Goal: Information Seeking & Learning: Understand process/instructions

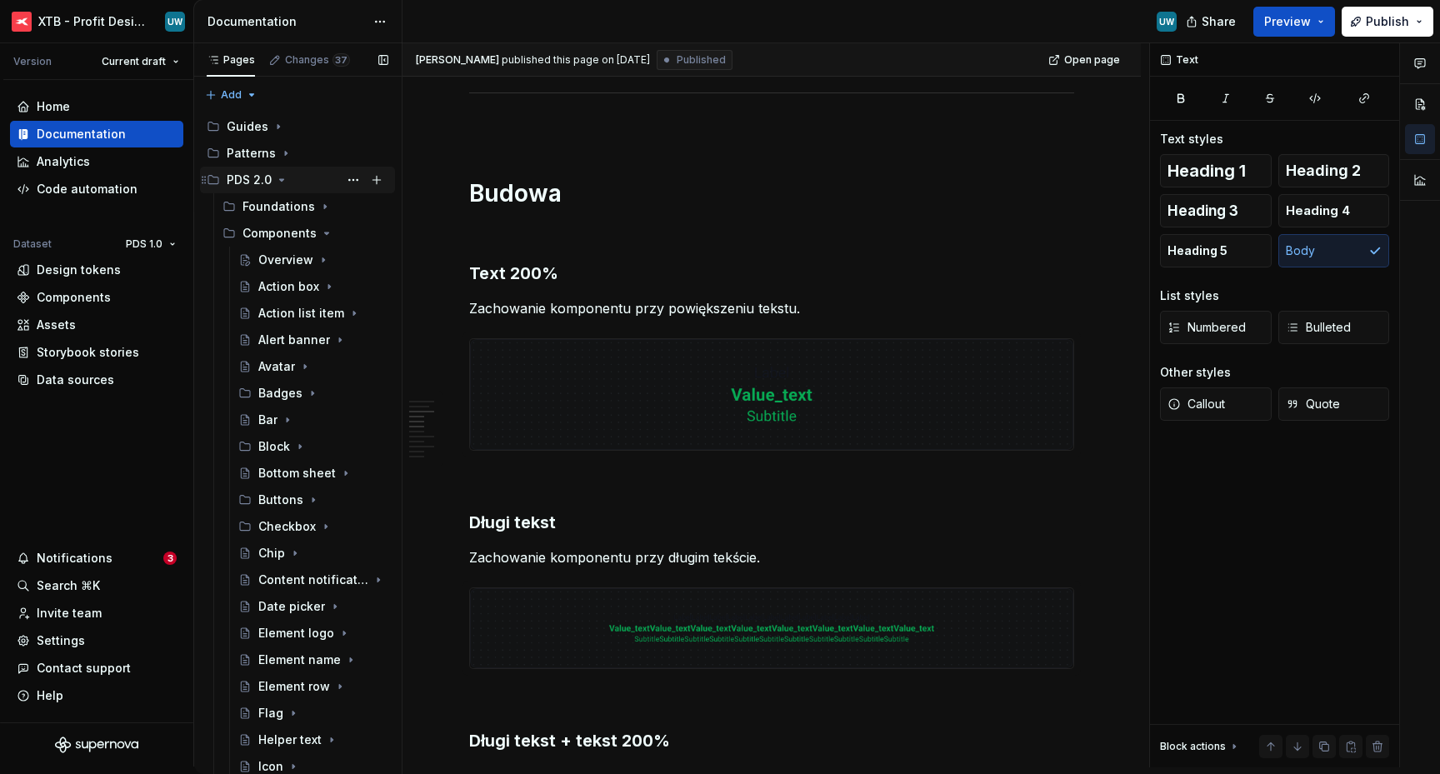
click at [283, 182] on icon "Page tree" at bounding box center [281, 179] width 13 height 13
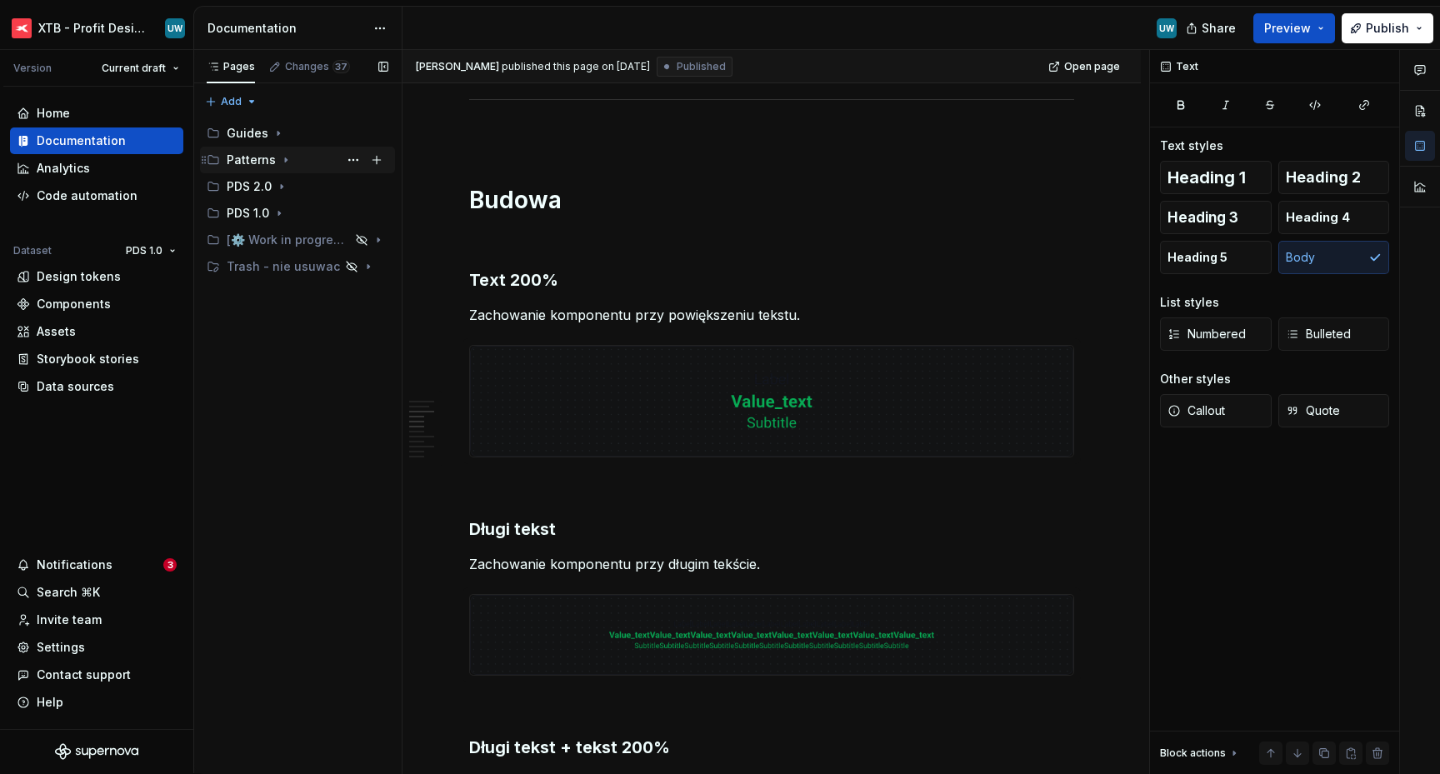
click at [285, 163] on icon "Page tree" at bounding box center [285, 159] width 13 height 13
click at [331, 213] on icon "Page tree" at bounding box center [332, 214] width 2 height 4
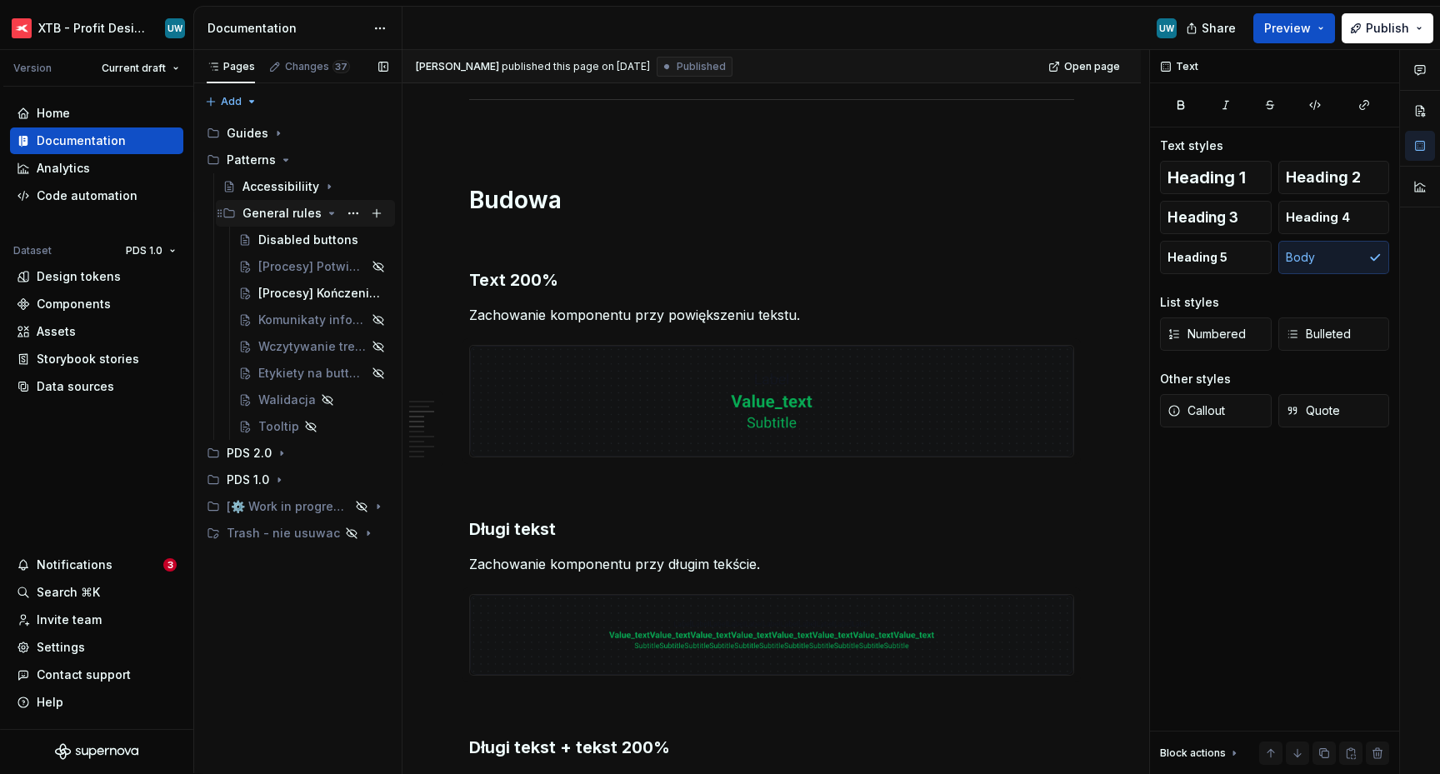
click at [325, 216] on icon "Page tree" at bounding box center [331, 213] width 13 height 13
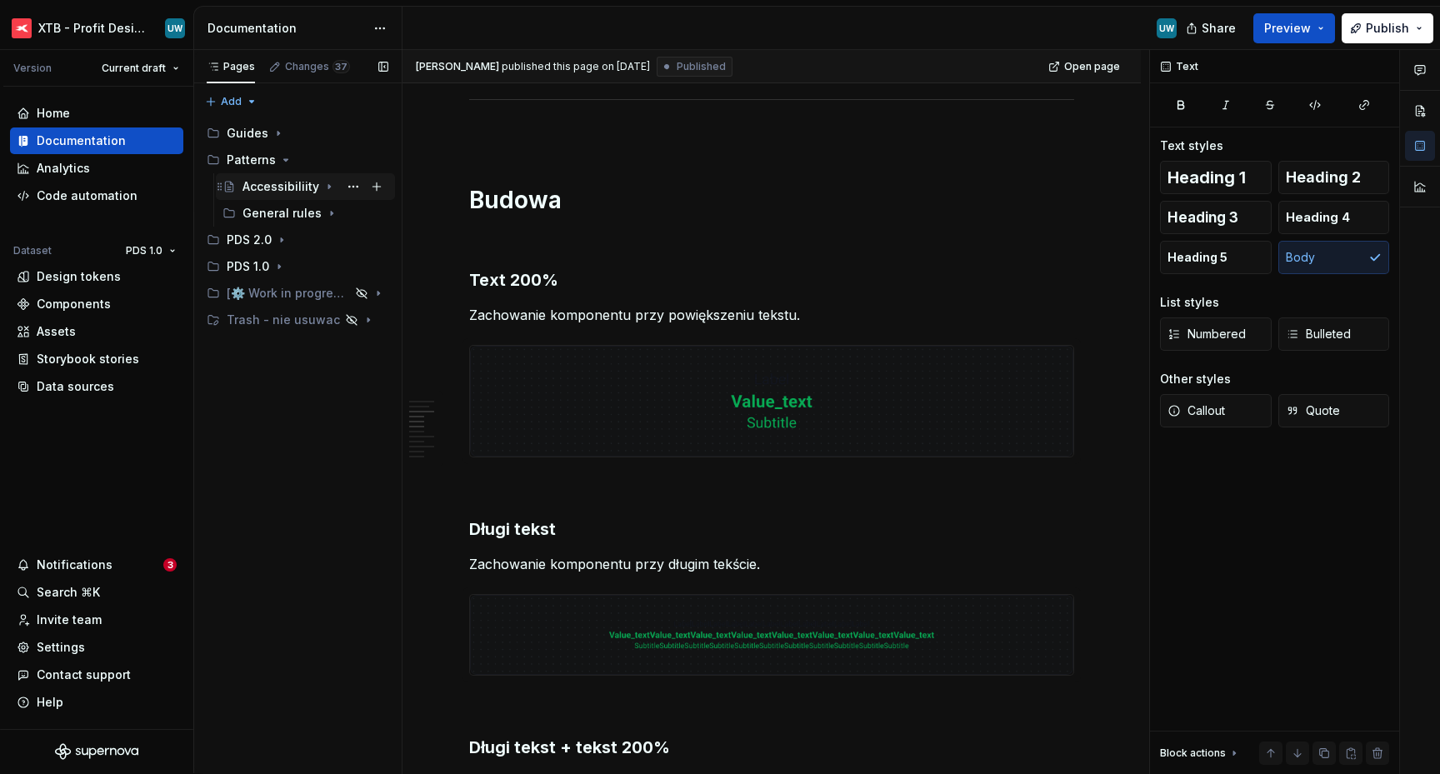
click at [328, 191] on icon "Page tree" at bounding box center [329, 186] width 13 height 13
click at [275, 242] on icon "Page tree" at bounding box center [281, 239] width 13 height 13
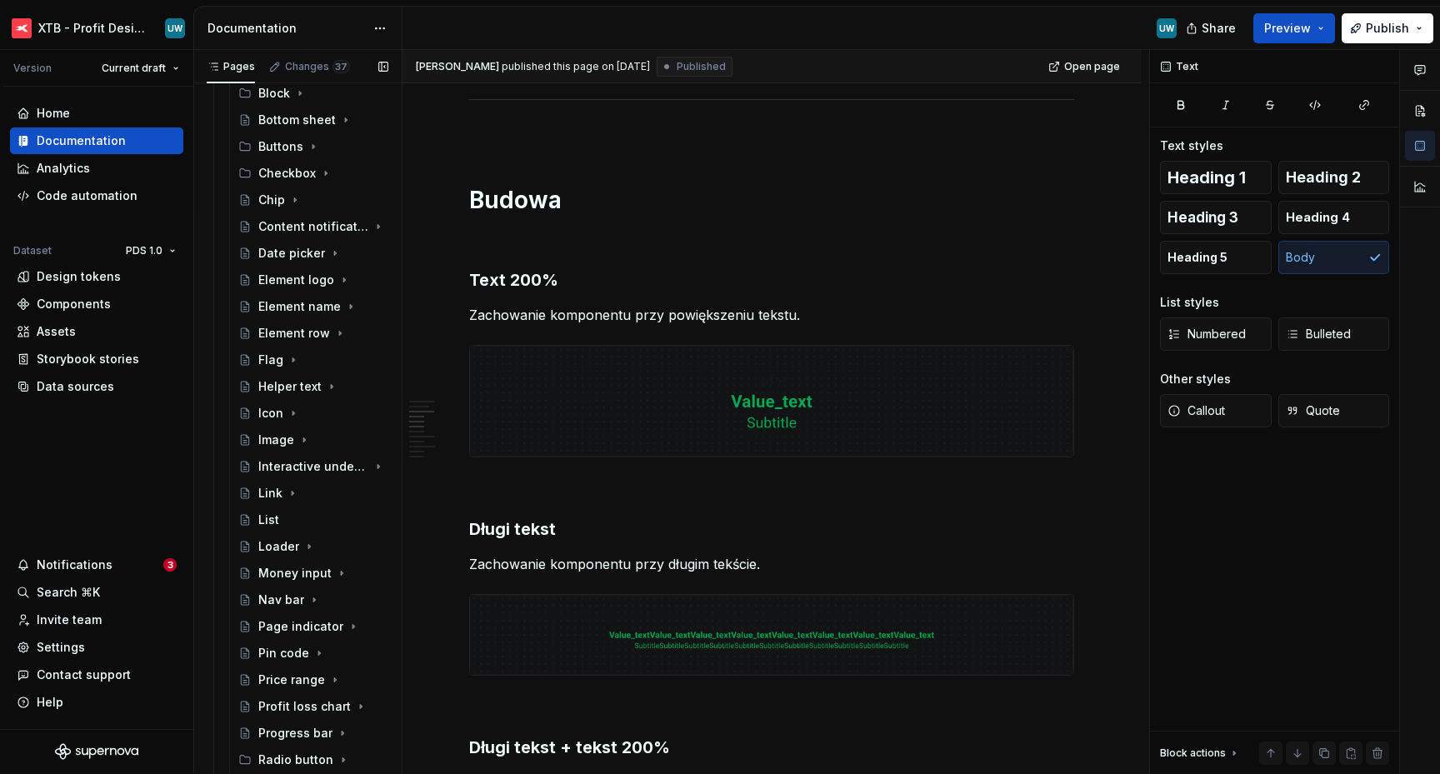
scroll to position [0, 0]
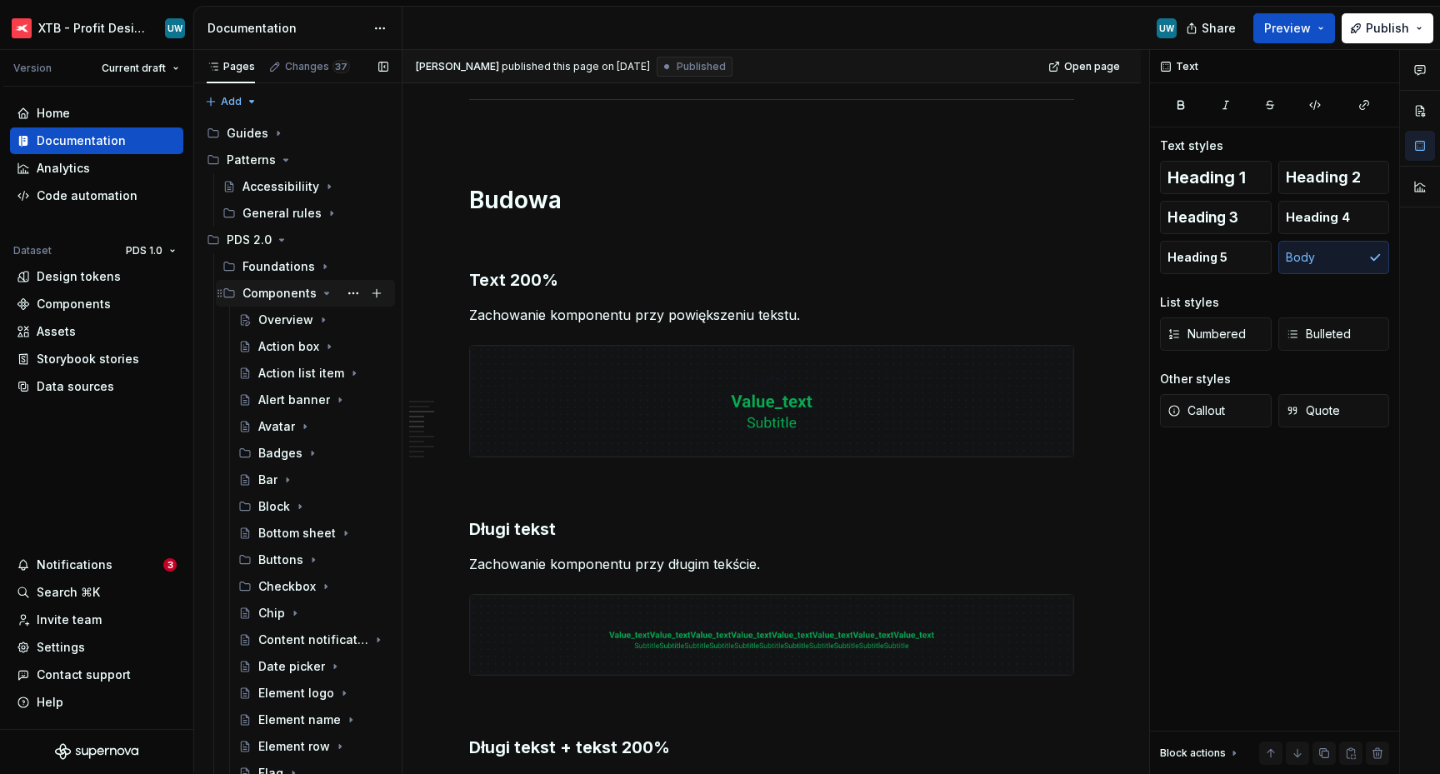
click at [325, 294] on icon "Page tree" at bounding box center [327, 294] width 4 height 2
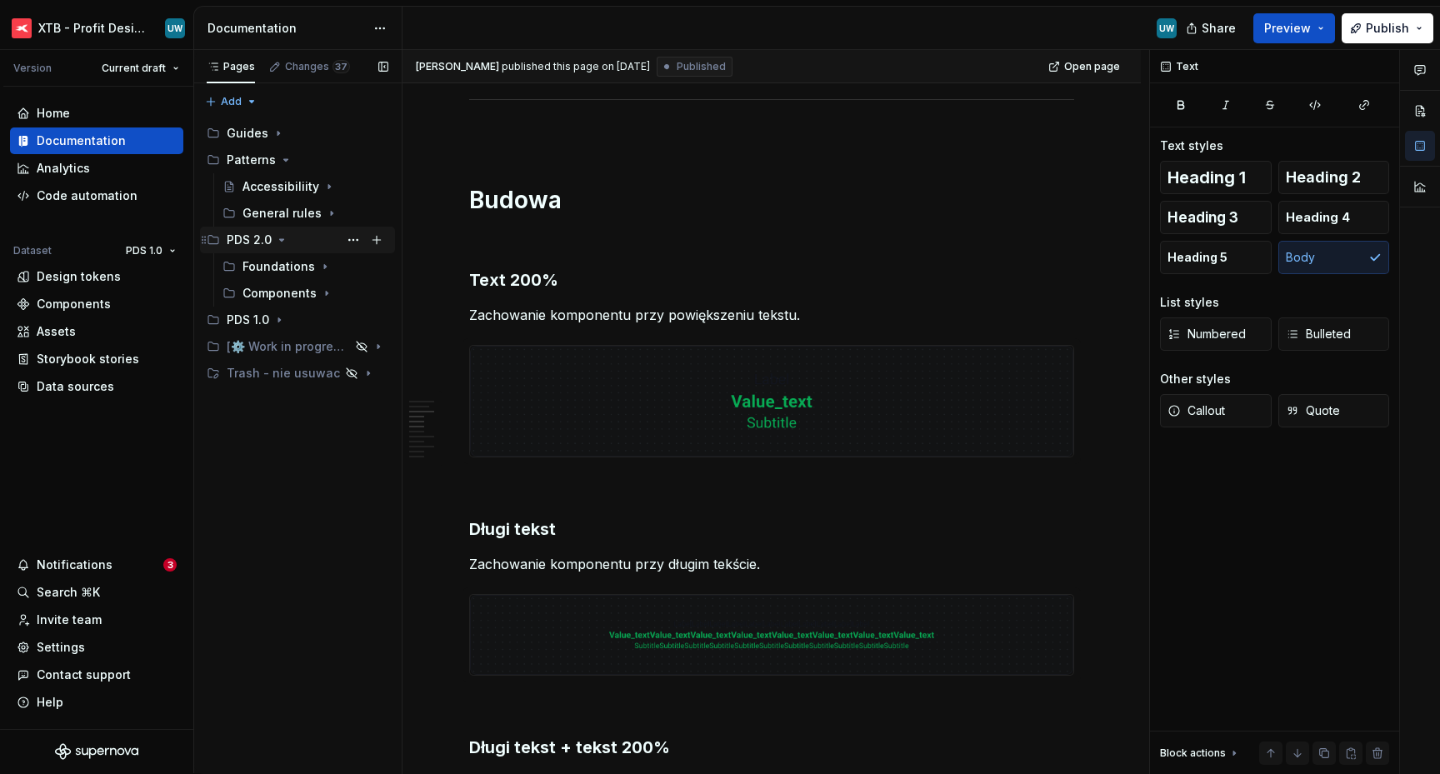
click at [282, 238] on icon "Page tree" at bounding box center [281, 239] width 13 height 13
click at [277, 131] on icon "Page tree" at bounding box center [278, 133] width 13 height 13
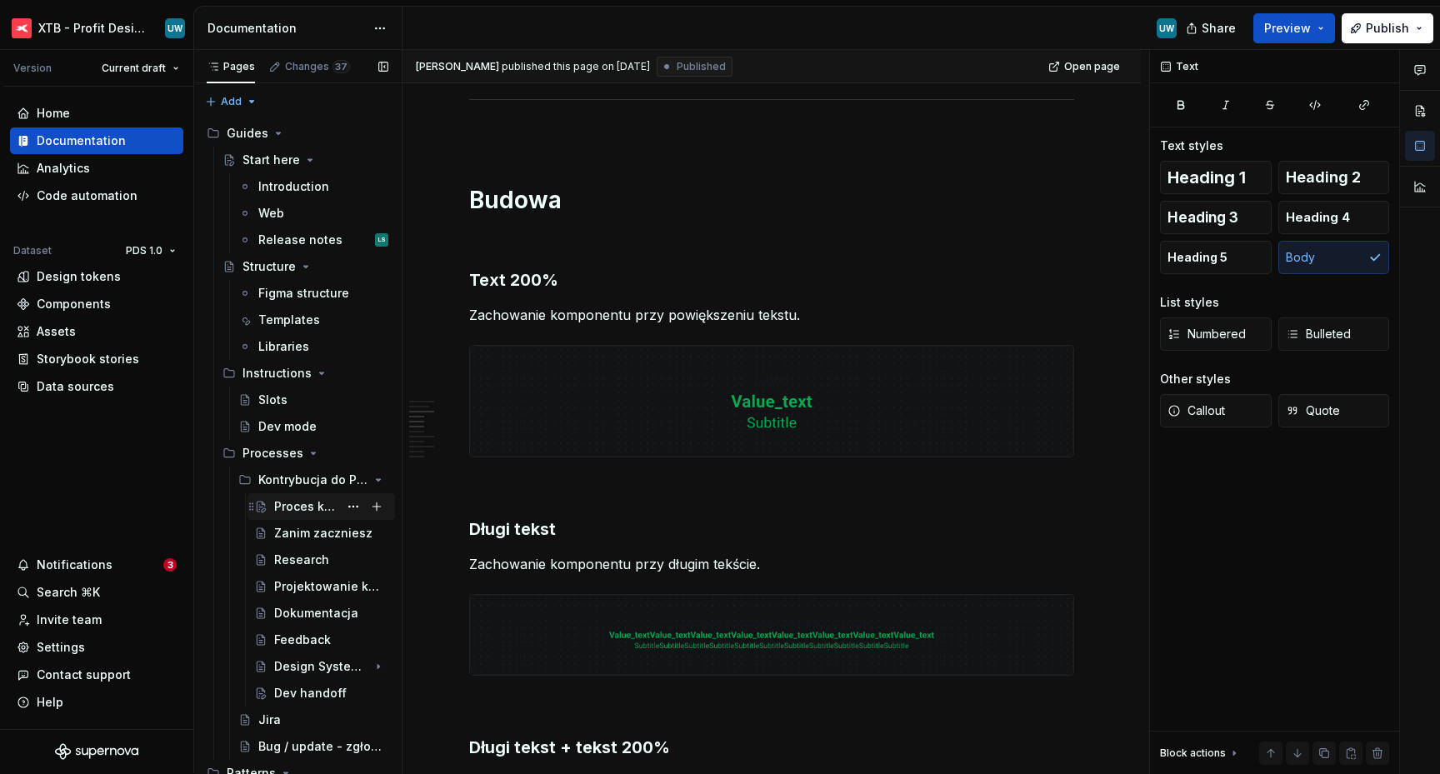
click at [285, 507] on div "Proces kontrybucji" at bounding box center [306, 506] width 64 height 17
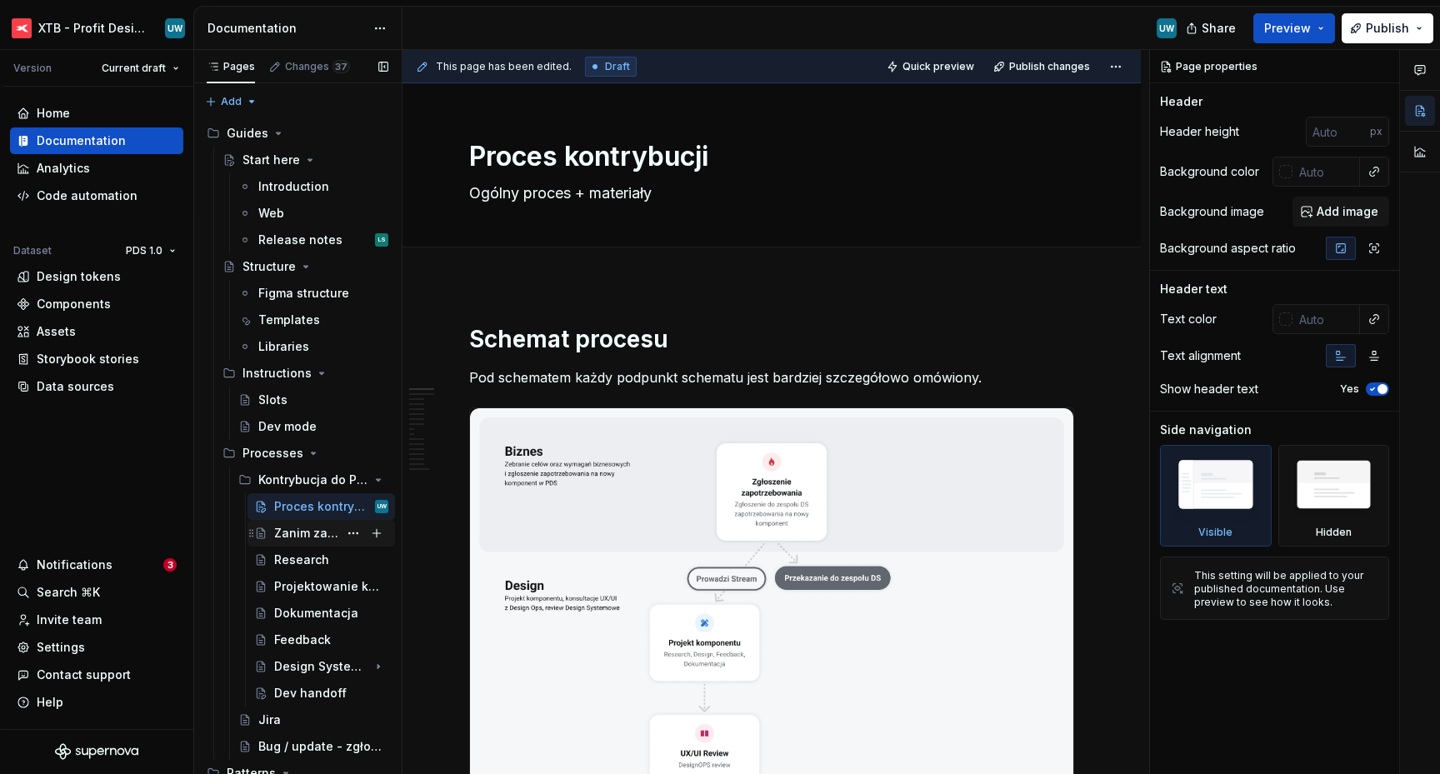
click at [305, 529] on div "Zanim zaczniesz" at bounding box center [306, 533] width 64 height 17
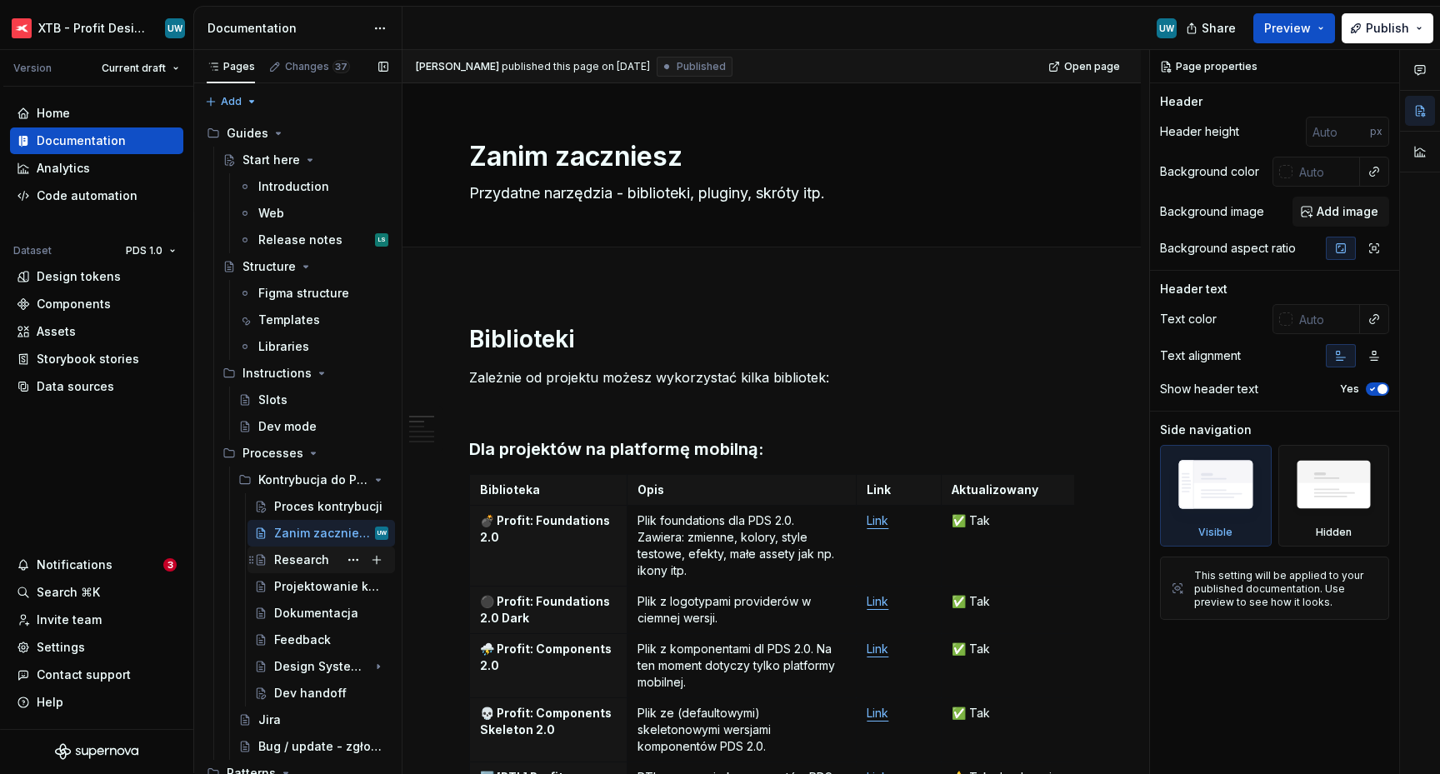
click at [293, 560] on div "Research" at bounding box center [301, 560] width 55 height 17
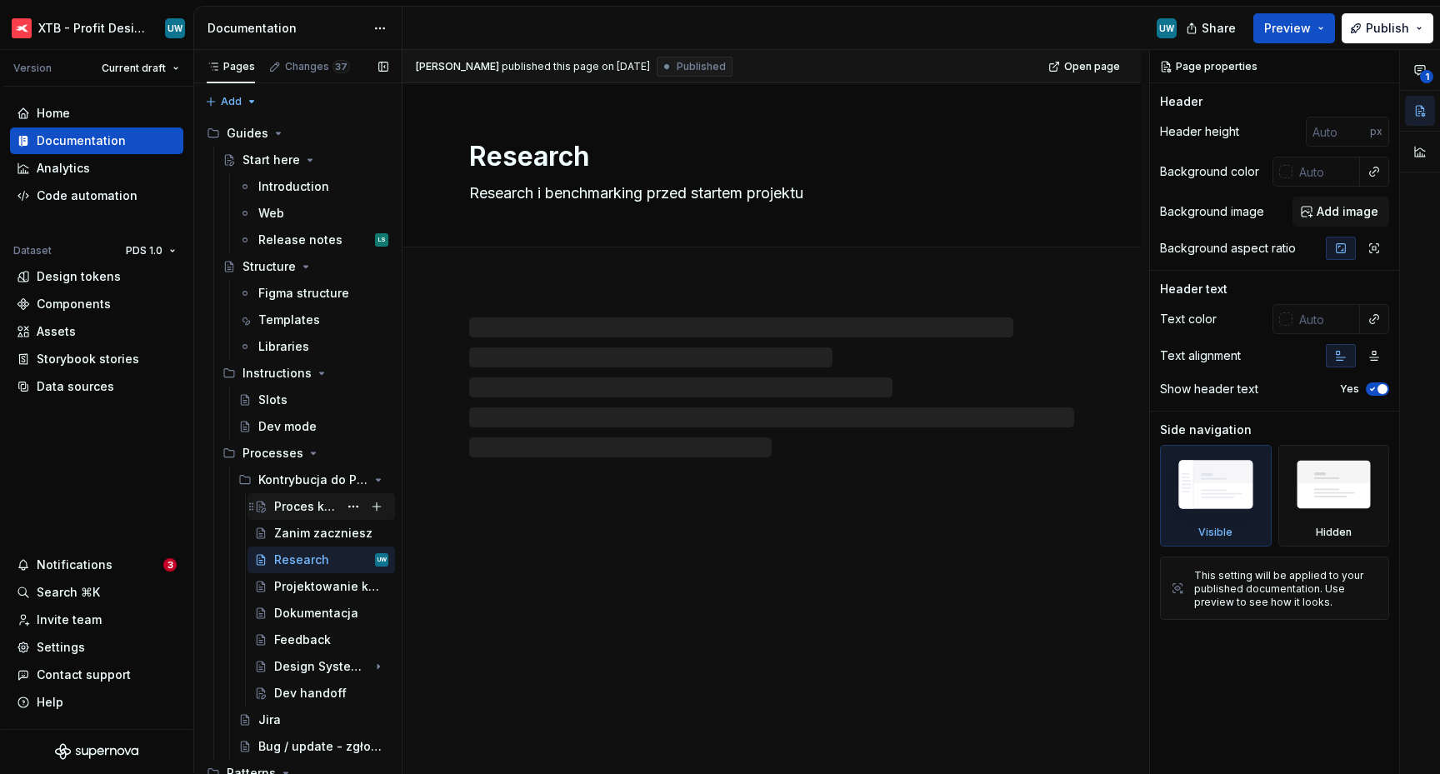
click at [292, 511] on div "Proces kontrybucji" at bounding box center [306, 506] width 64 height 17
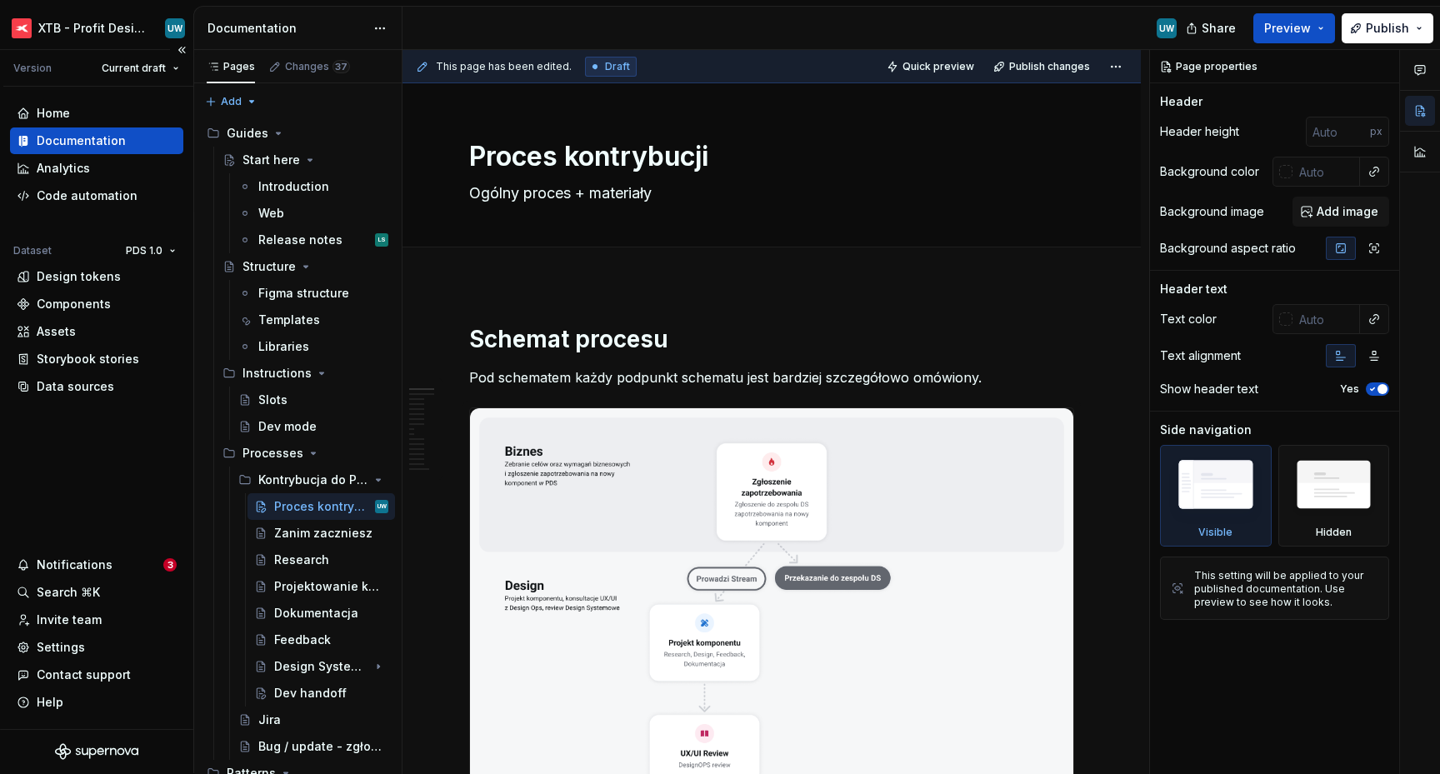
type textarea "*"
